Goal: Task Accomplishment & Management: Manage account settings

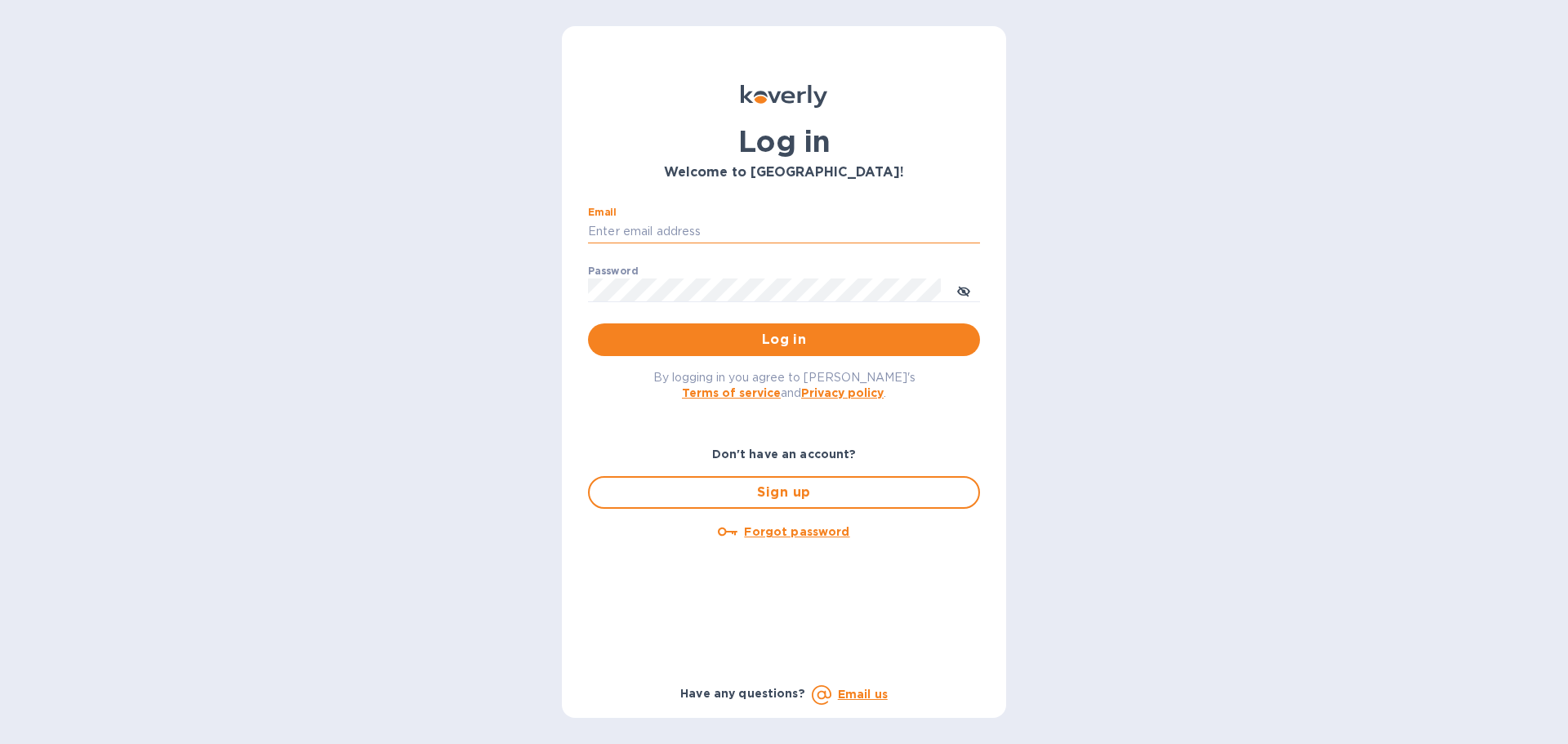
click at [630, 228] on input "Email" at bounding box center [784, 232] width 392 height 24
type input "accounts@customs.direct"
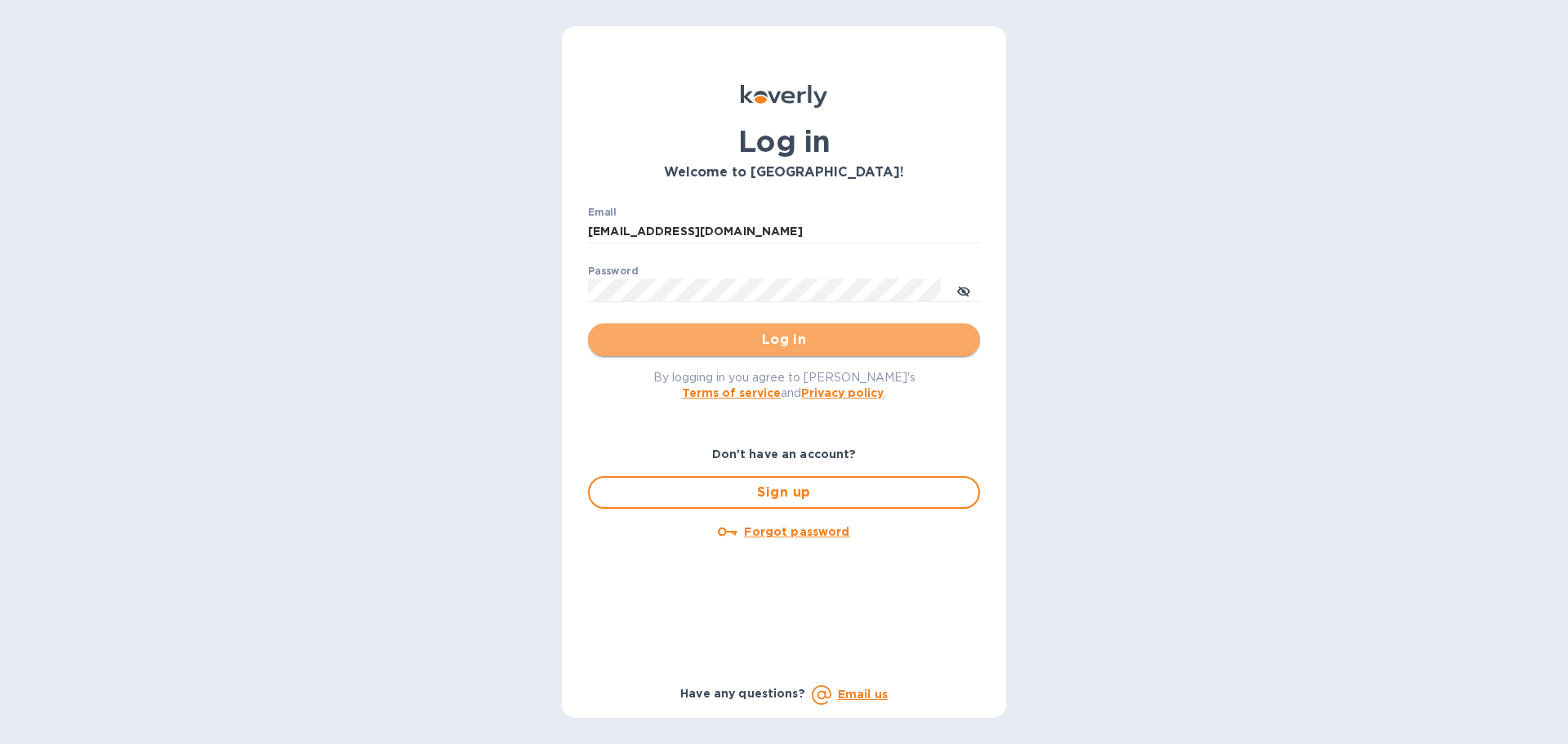
click at [766, 344] on span "Log in" at bounding box center [784, 340] width 366 height 20
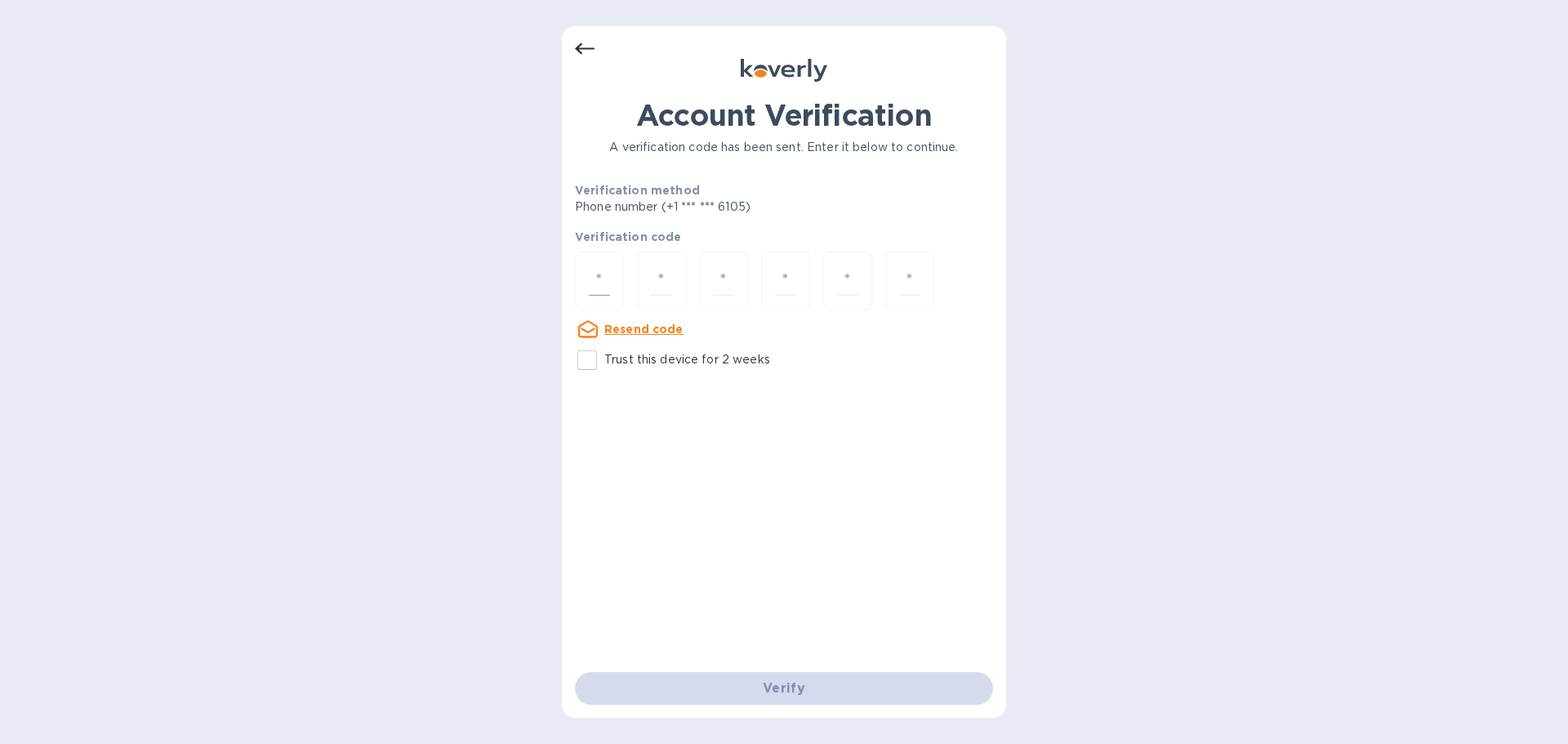
click at [608, 280] on input "number" at bounding box center [599, 280] width 21 height 30
type input "7"
type input "9"
type input "5"
type input "9"
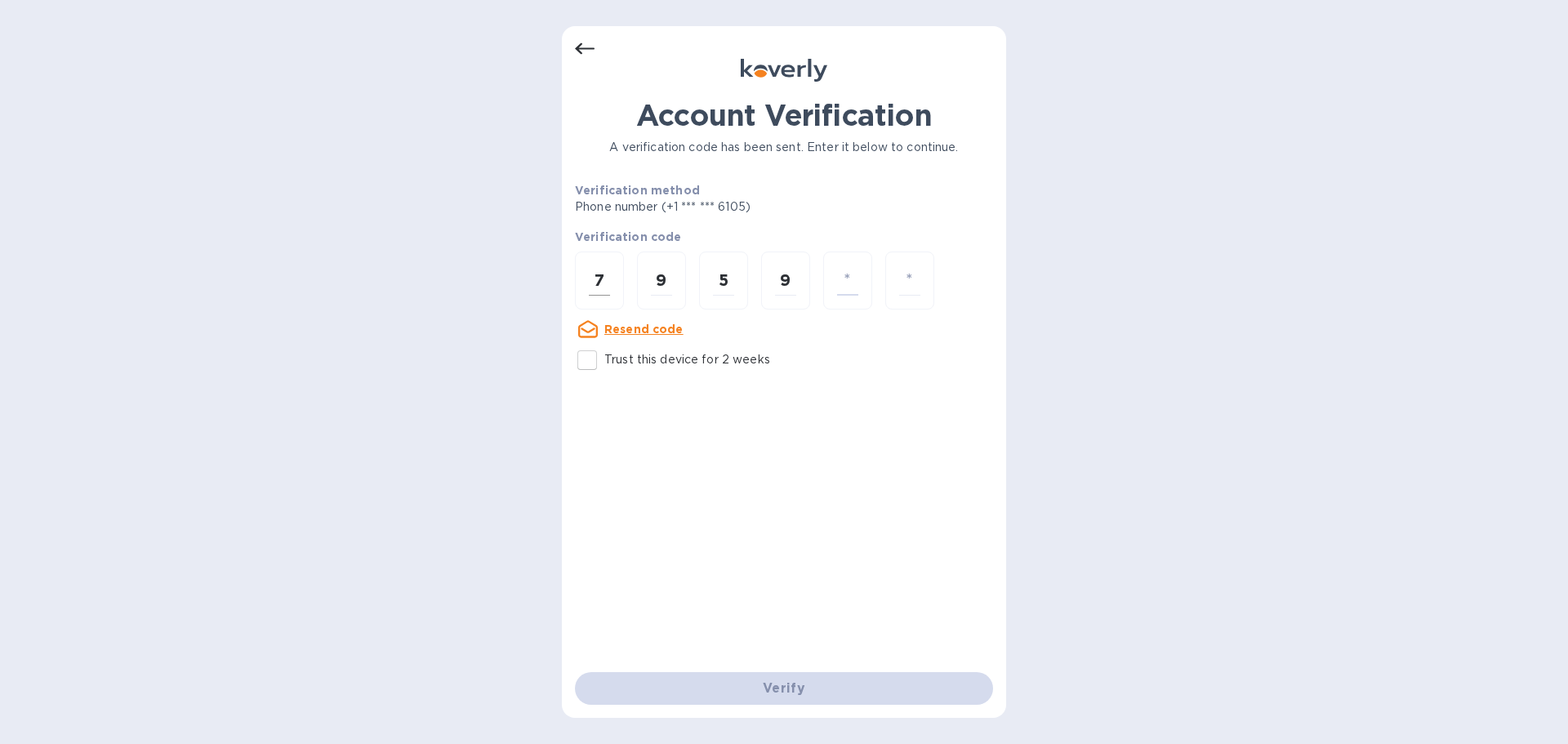
type input "7"
type input "4"
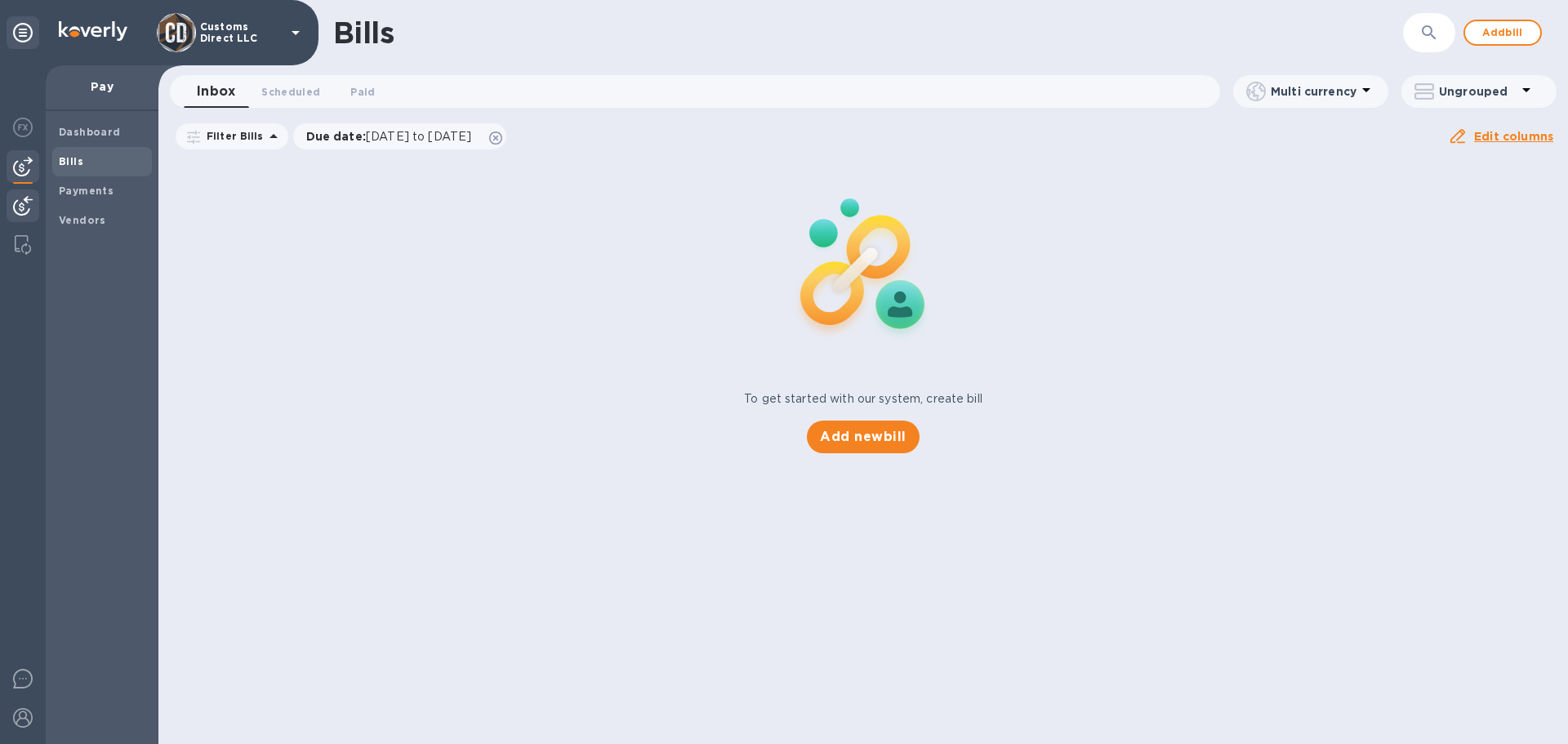
click at [28, 202] on img at bounding box center [23, 206] width 20 height 20
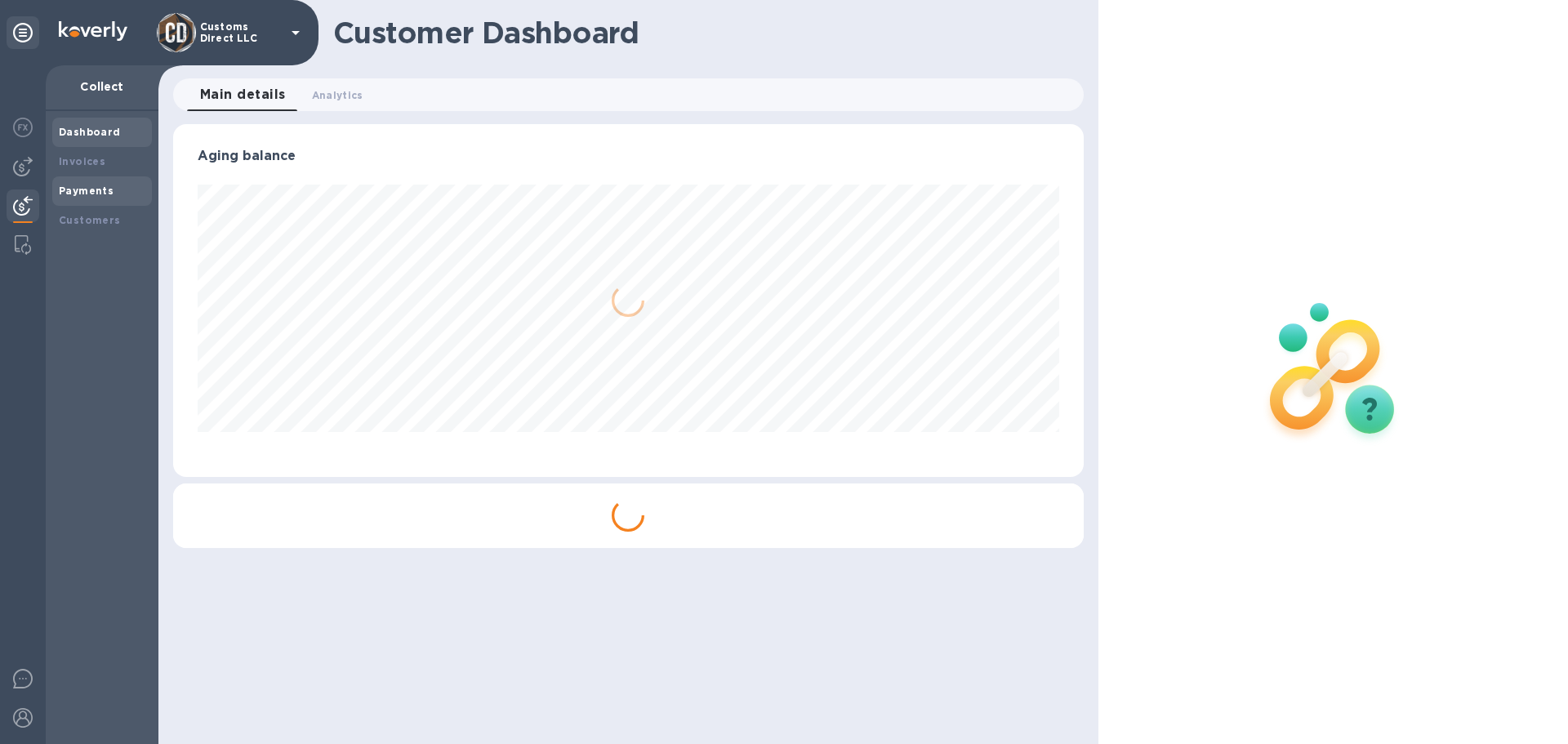
scroll to position [353, 909]
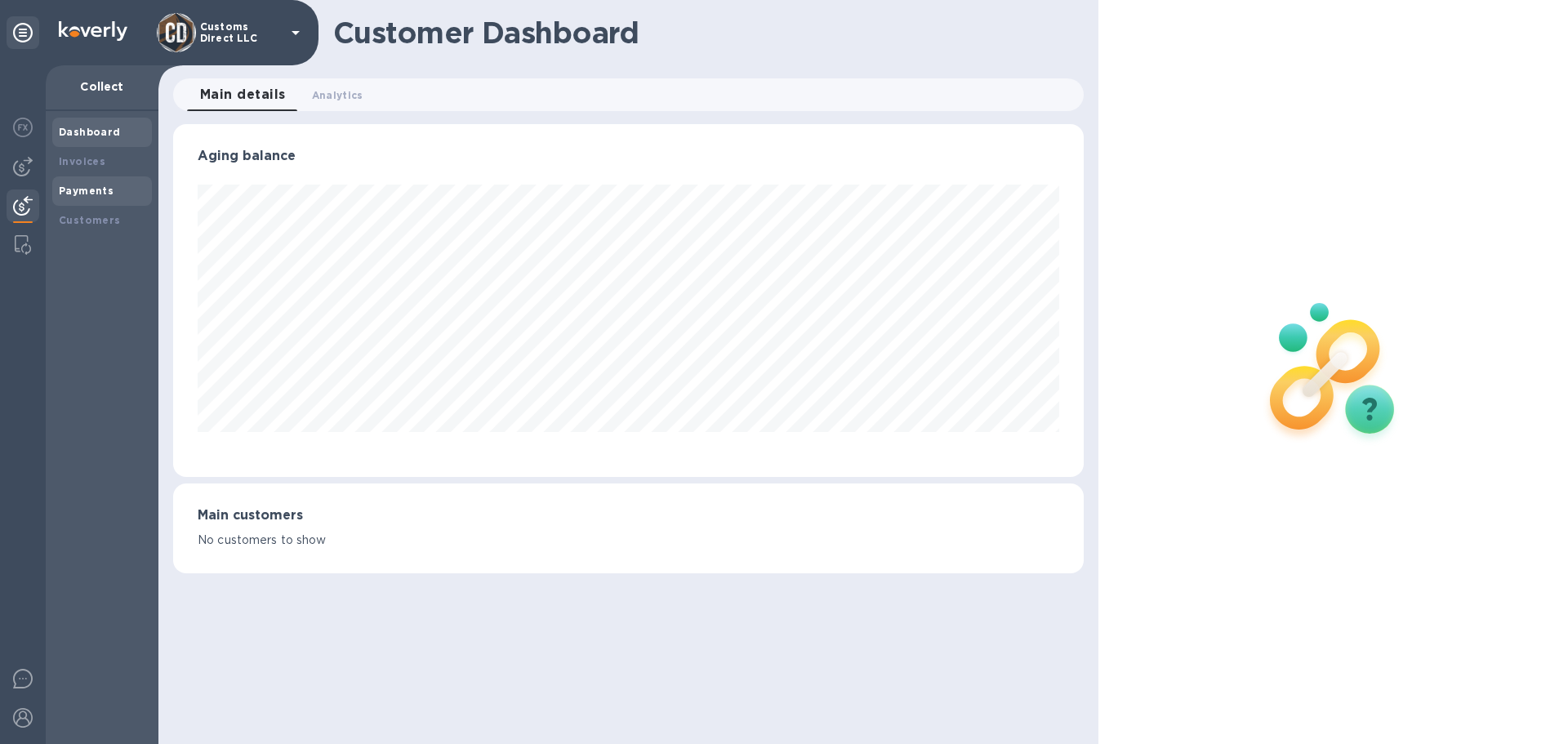
click at [75, 193] on b "Payments" at bounding box center [86, 191] width 55 height 12
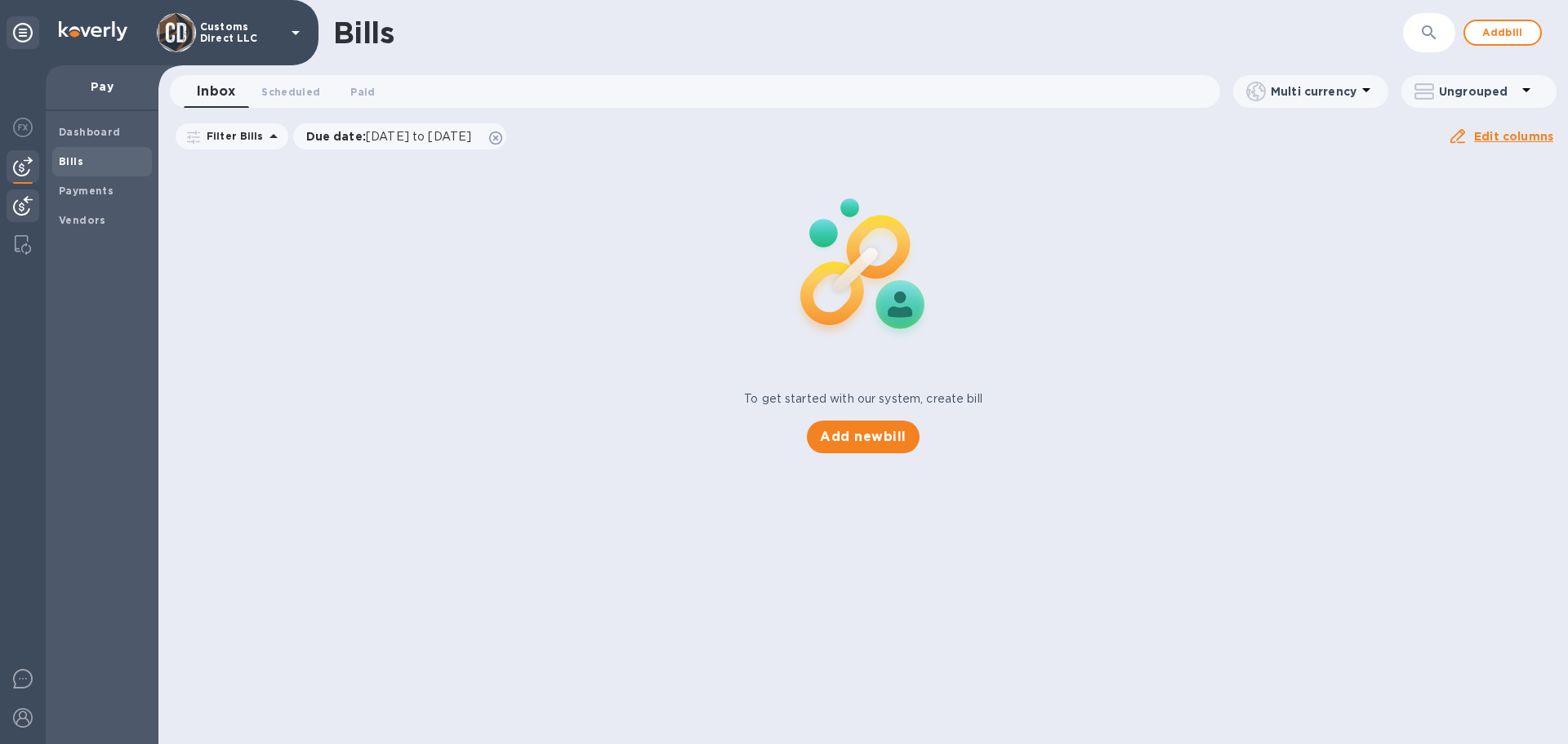
drag, startPoint x: 7, startPoint y: 203, endPoint x: 36, endPoint y: 194, distance: 30.4
click at [20, 199] on div at bounding box center [23, 207] width 33 height 36
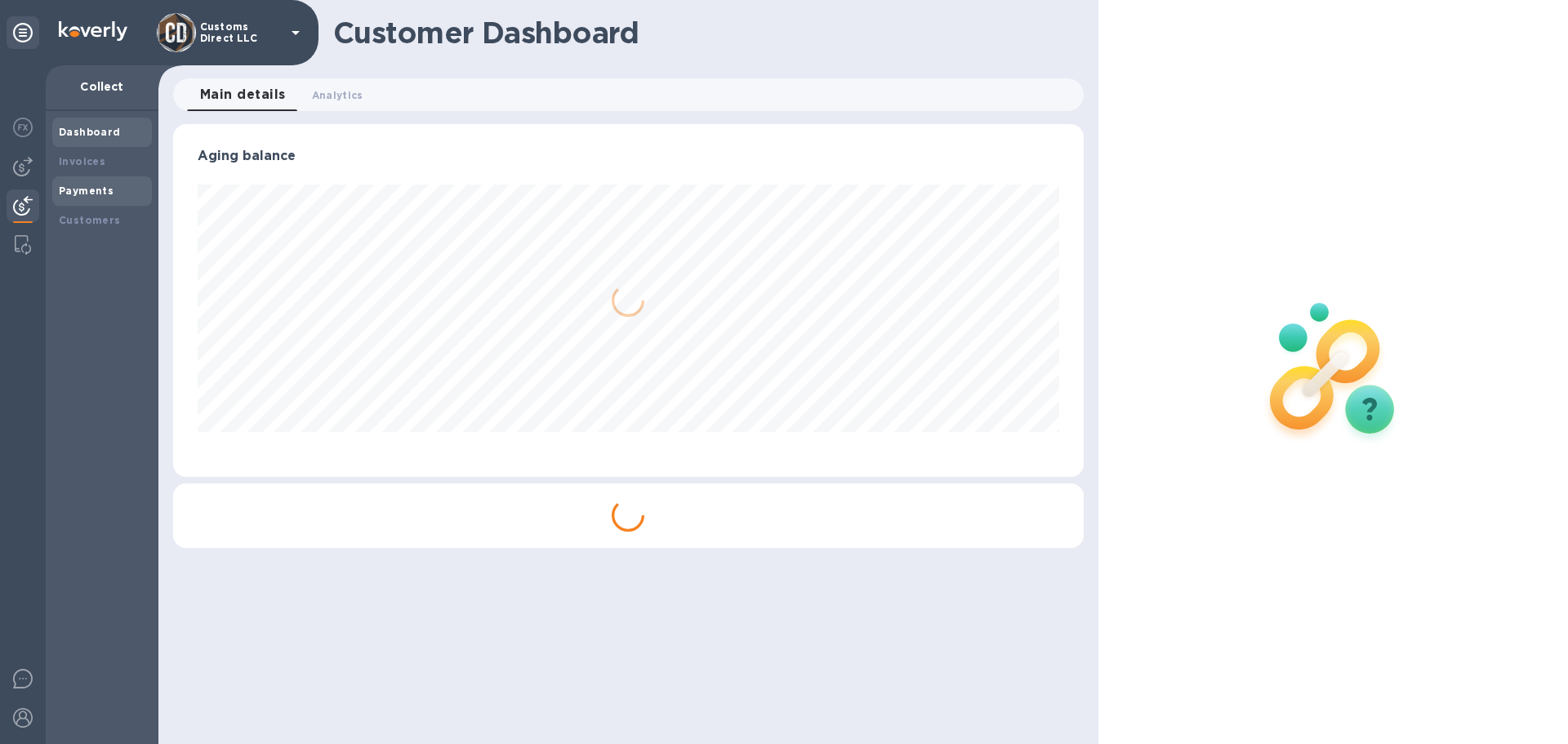
scroll to position [353, 909]
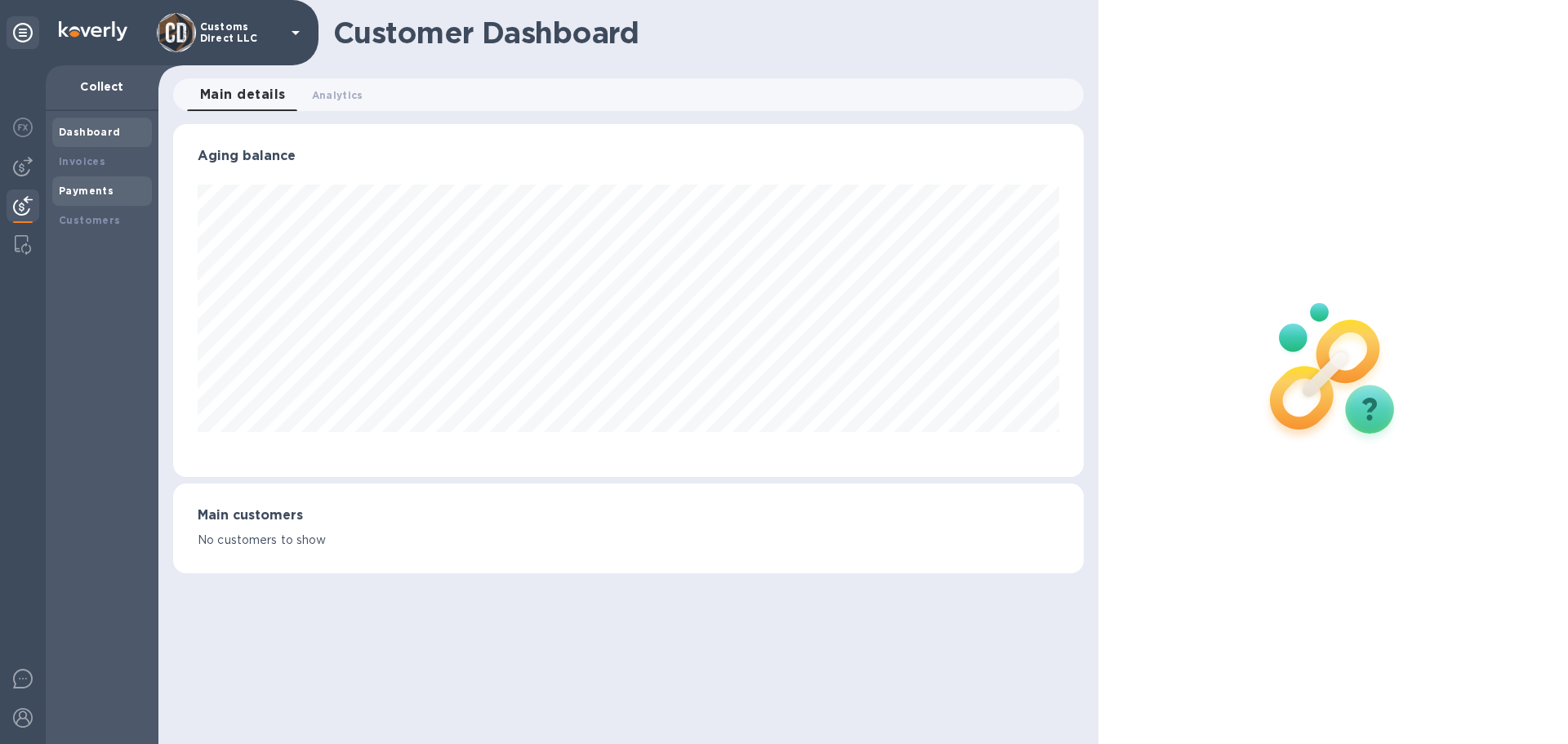
click at [74, 186] on b "Payments" at bounding box center [86, 191] width 55 height 12
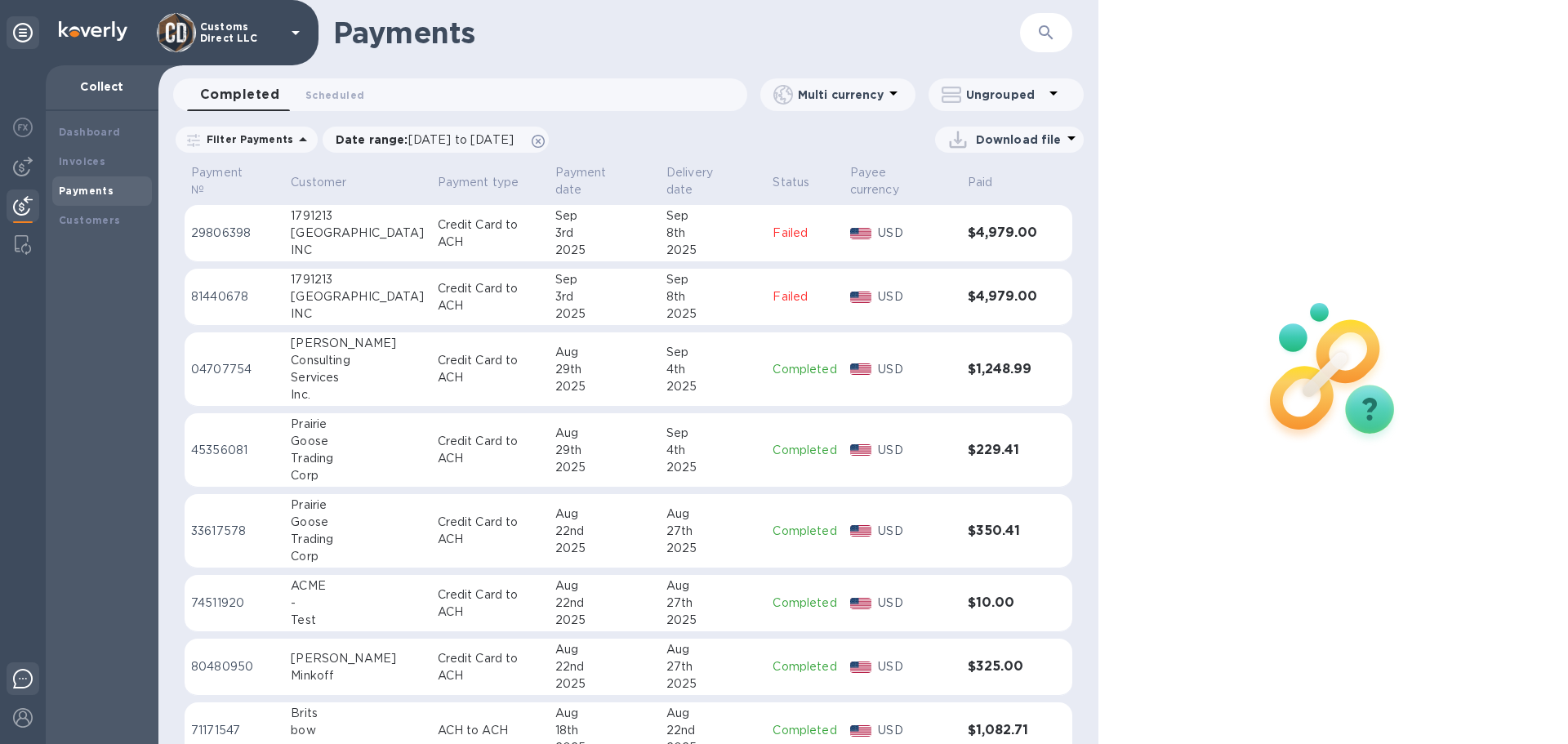
click at [29, 679] on img at bounding box center [23, 679] width 20 height 20
